Goal: Task Accomplishment & Management: Contribute content

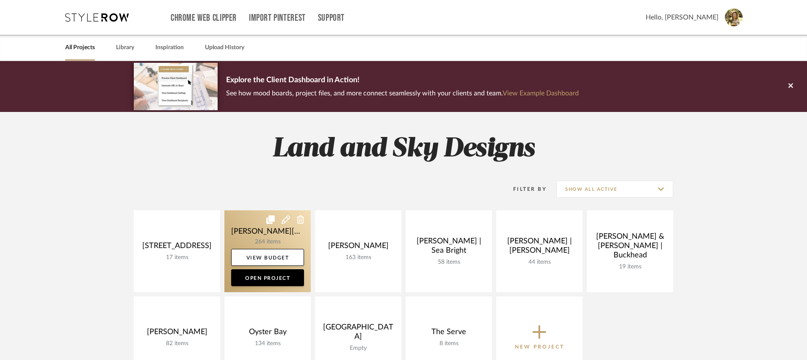
click at [285, 233] on link at bounding box center [267, 251] width 86 height 82
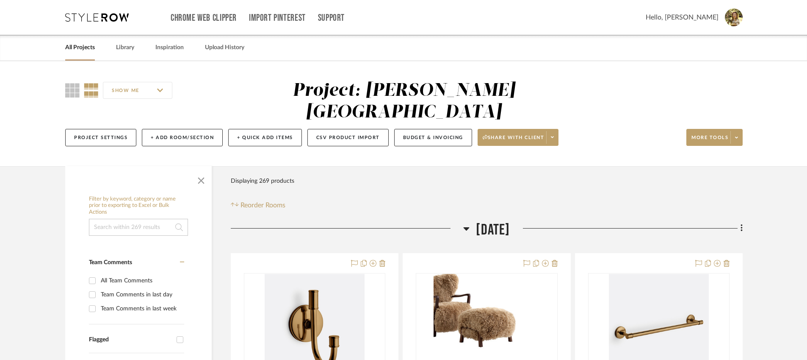
click at [77, 97] on div "SHOW ME" at bounding box center [142, 90] width 155 height 20
click at [73, 94] on icon at bounding box center [72, 90] width 14 height 14
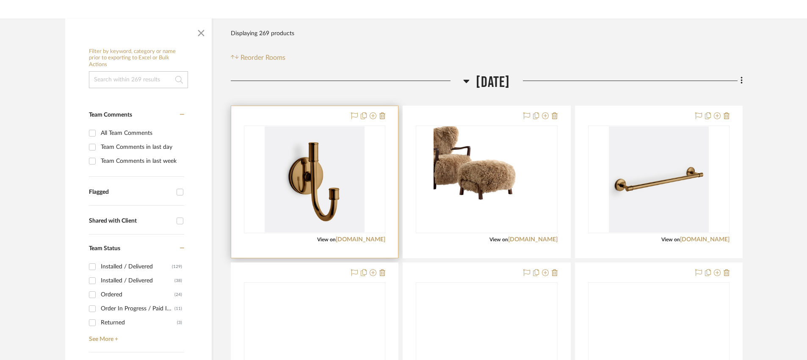
scroll to position [164, 0]
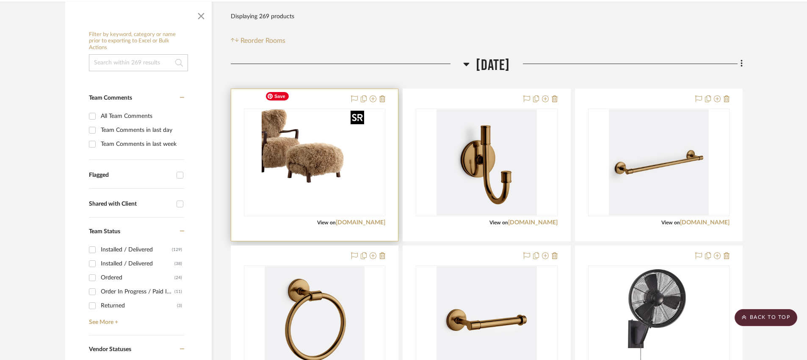
click at [301, 164] on img "0" at bounding box center [315, 162] width 106 height 106
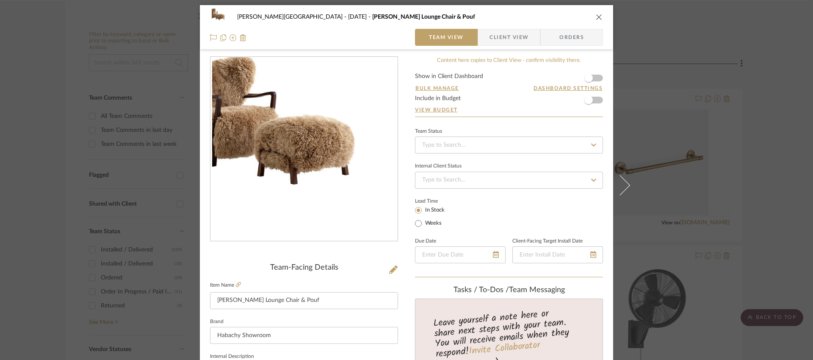
scroll to position [2, 0]
drag, startPoint x: 585, startPoint y: 100, endPoint x: 575, endPoint y: 103, distance: 11.0
click at [585, 100] on span "button" at bounding box center [589, 99] width 8 height 8
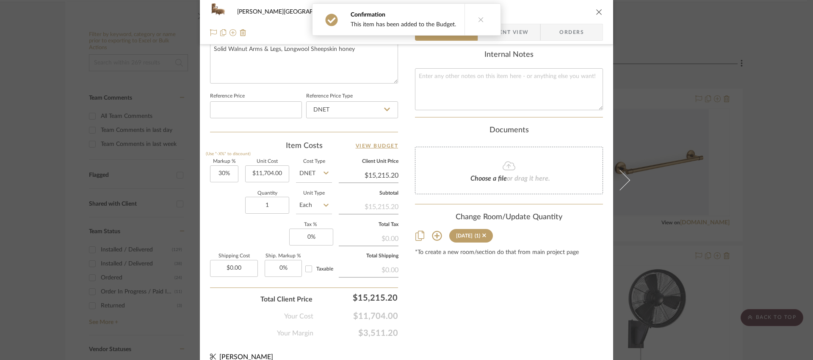
scroll to position [429, 0]
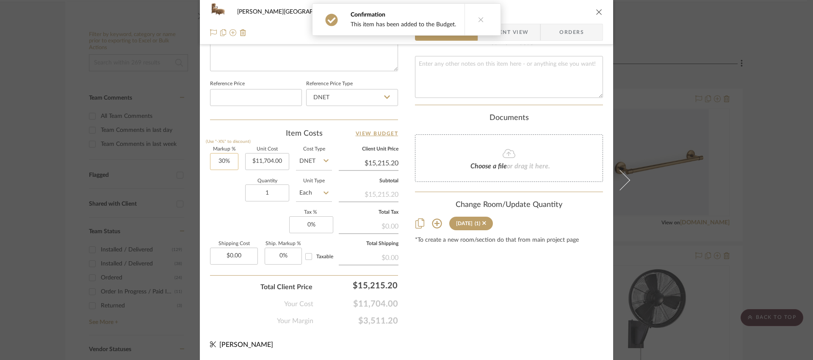
type input "30"
click at [215, 163] on input "30" at bounding box center [224, 161] width 28 height 17
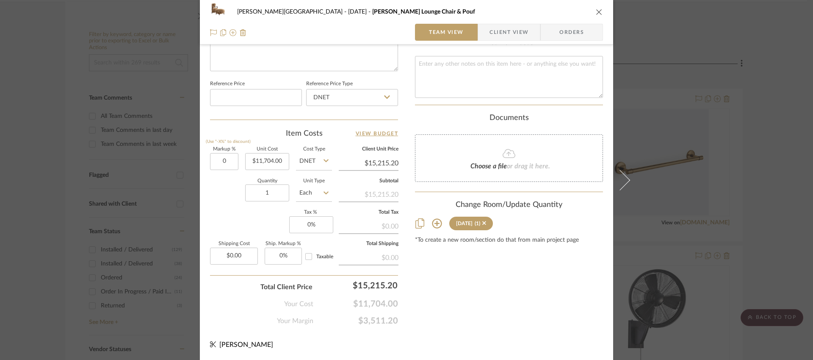
type input "0%"
click at [232, 210] on div "Markup % (Use "-X%" to discount) 0% Unit Cost $11,704.00 Cost Type DNET Client …" at bounding box center [304, 209] width 188 height 124
type input "$11,704.00"
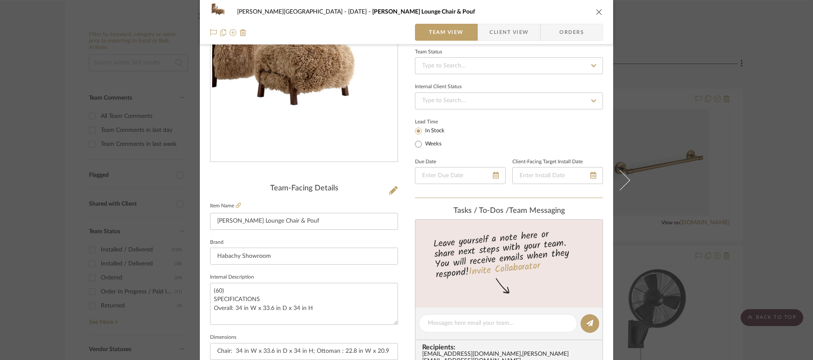
scroll to position [194, 0]
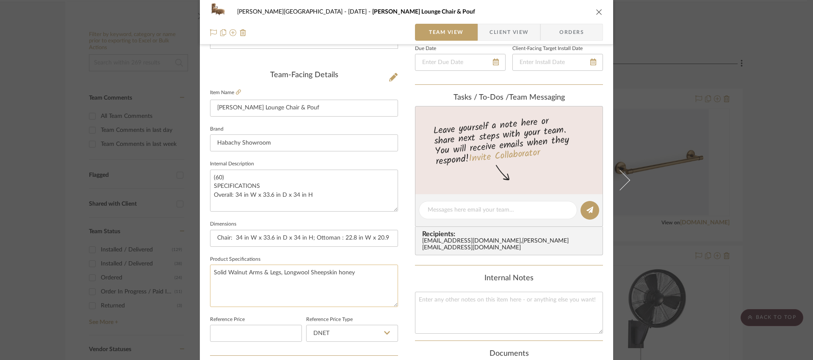
click at [244, 268] on textarea "Solid Walnut Arms & Legs, Longwool Sheepskin honey" at bounding box center [304, 285] width 188 height 42
click at [652, 60] on div "[PERSON_NAME] - Waxhaw [DATE] [PERSON_NAME] Lounge Chair & Pouf Team View Clien…" at bounding box center [406, 180] width 813 height 360
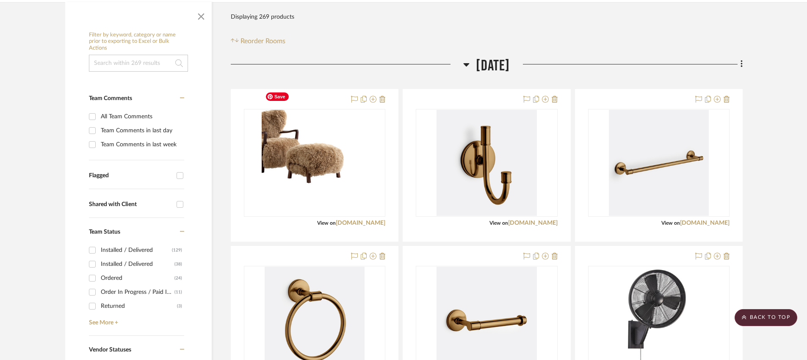
scroll to position [0, 0]
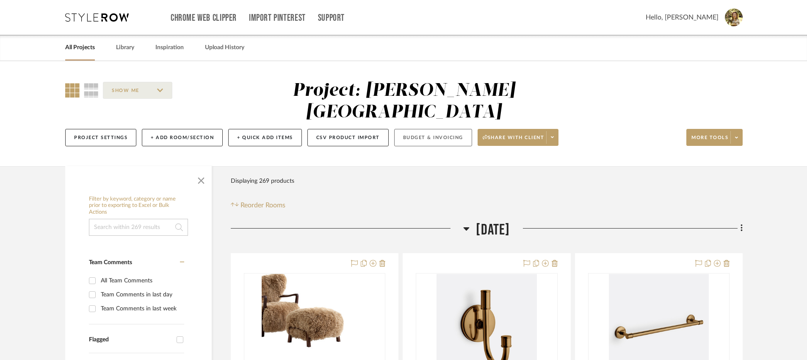
click at [454, 129] on button "Budget & Invoicing" at bounding box center [433, 137] width 78 height 17
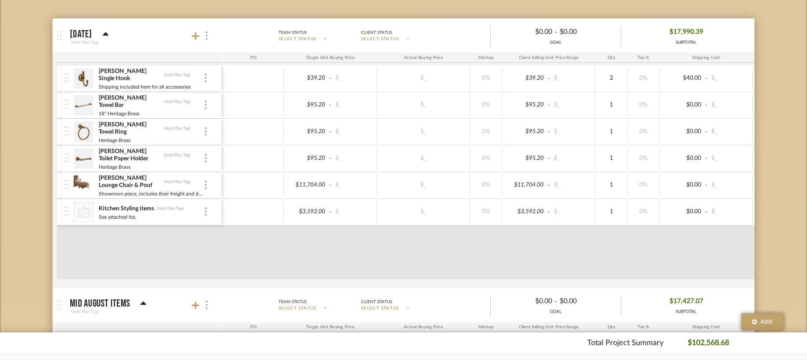
scroll to position [150, 0]
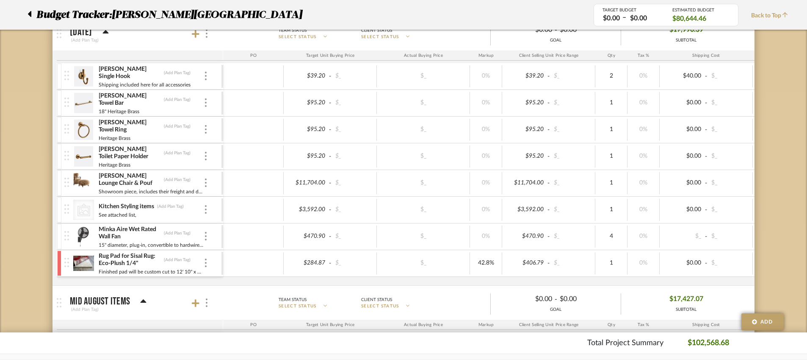
click at [33, 17] on div at bounding box center [32, 14] width 9 height 15
click at [30, 16] on icon at bounding box center [29, 14] width 3 height 6
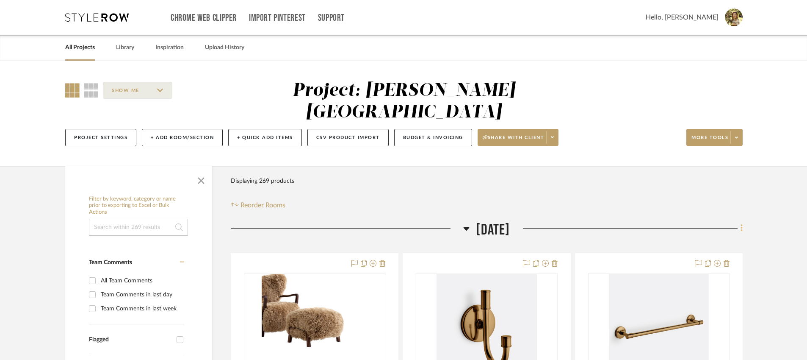
click at [652, 222] on fa-icon at bounding box center [741, 229] width 6 height 14
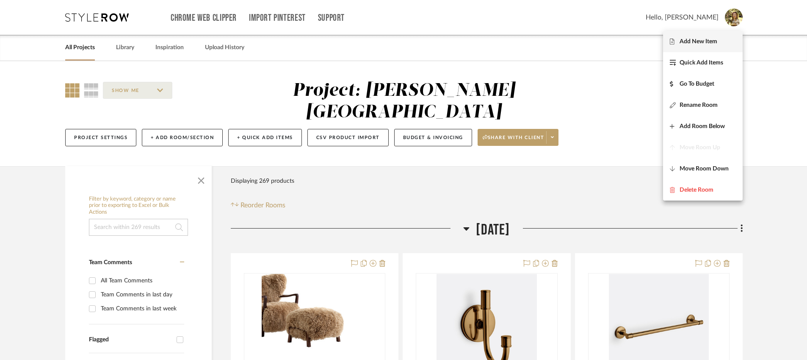
click at [652, 38] on span "Add New Item" at bounding box center [699, 41] width 38 height 7
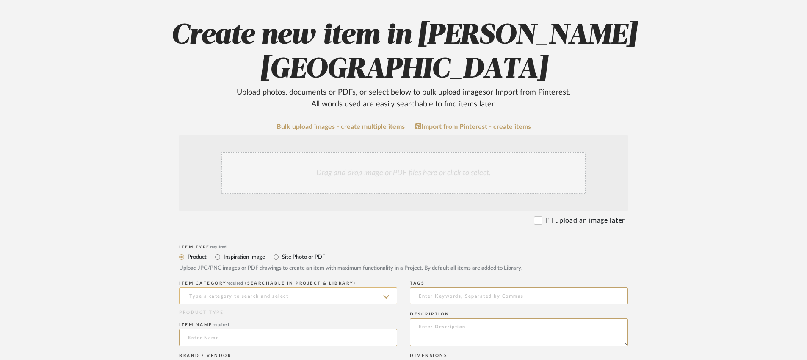
scroll to position [142, 0]
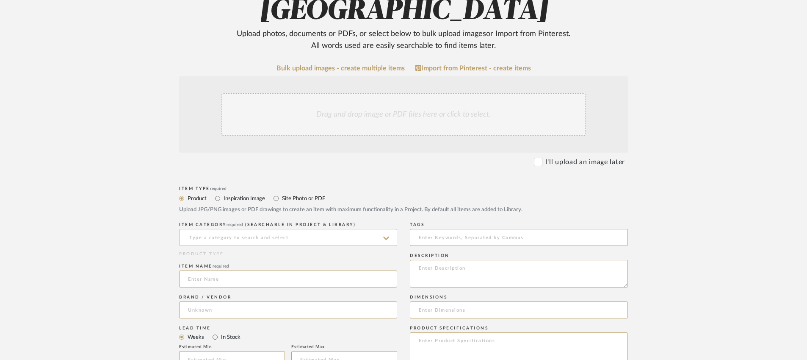
click at [235, 229] on input at bounding box center [288, 237] width 218 height 17
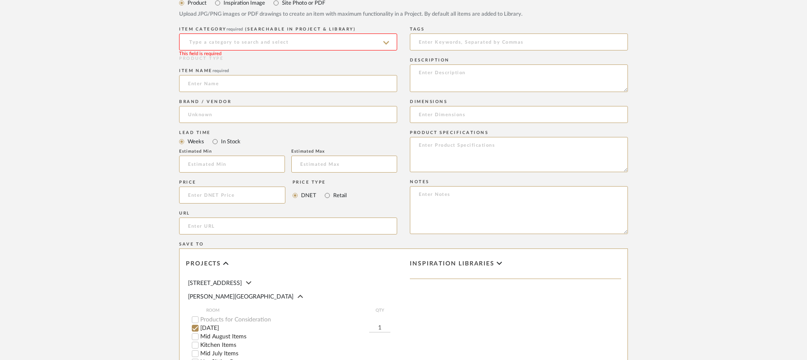
scroll to position [94, 0]
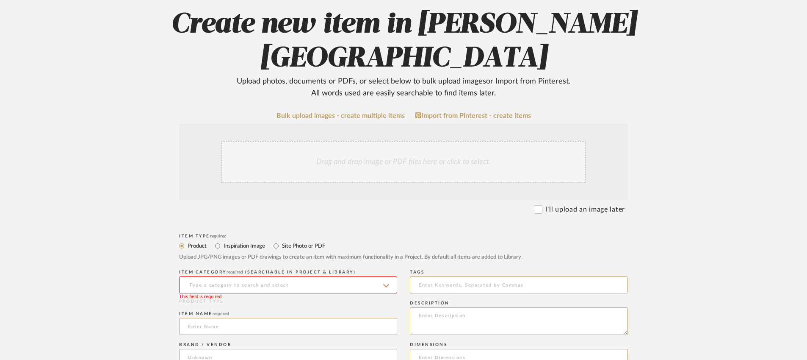
click at [389, 282] on icon at bounding box center [386, 285] width 6 height 7
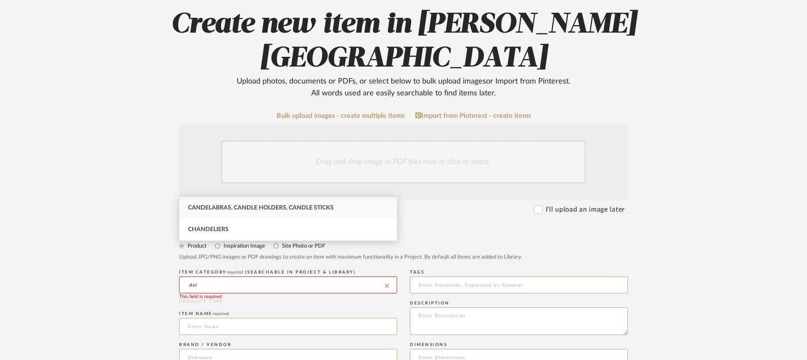
scroll to position [0, 0]
type input "d"
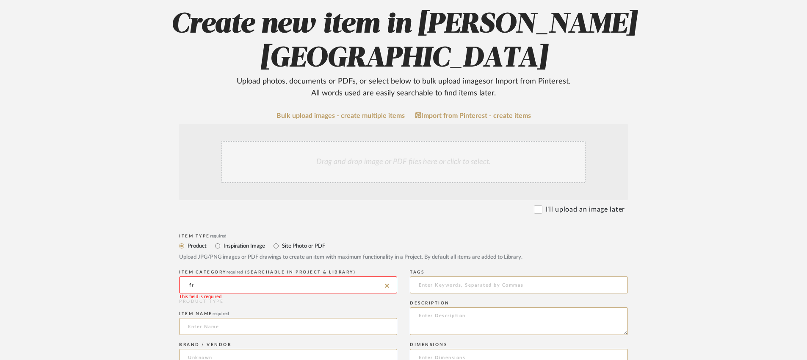
type input "f"
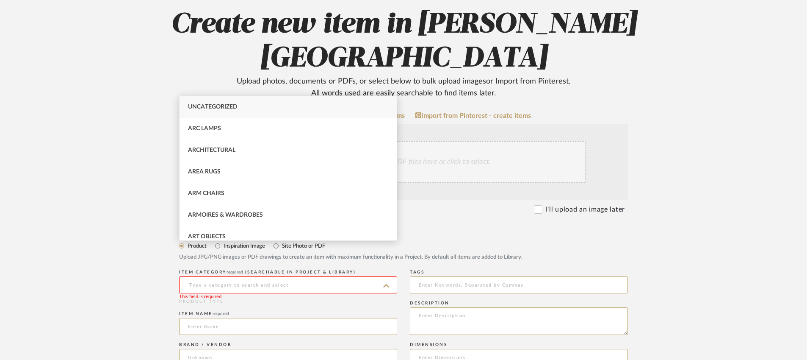
type input "w"
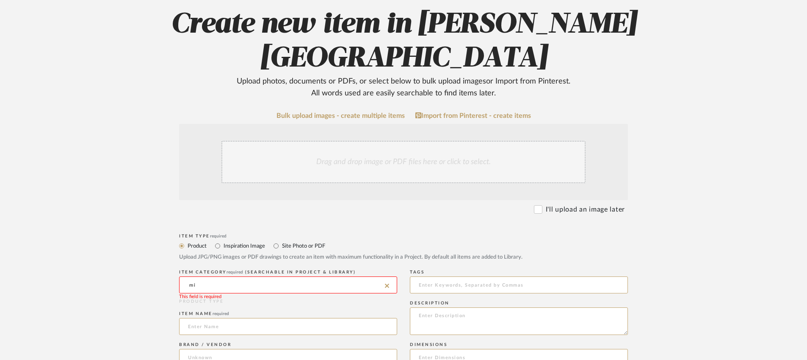
type input "m"
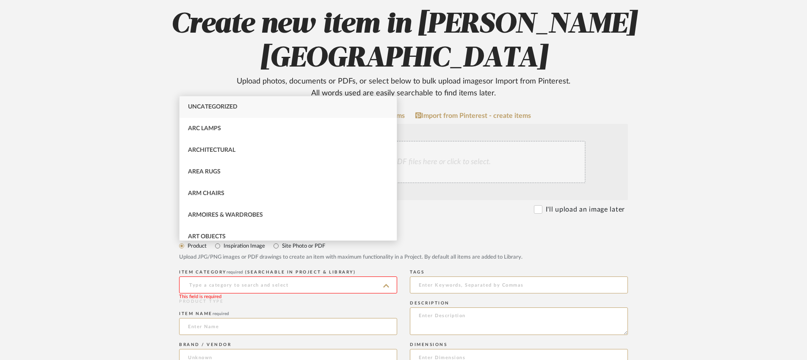
click at [211, 104] on span "Uncategorized" at bounding box center [213, 107] width 50 height 6
type input "Uncategorized"
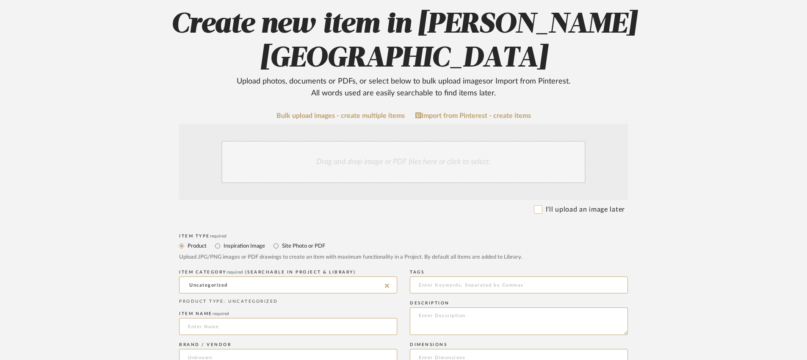
click at [540, 205] on input "I'll upload an image later" at bounding box center [538, 209] width 8 height 8
checkbox input "true"
click at [211, 318] on input at bounding box center [288, 326] width 218 height 17
